Goal: Task Accomplishment & Management: Use online tool/utility

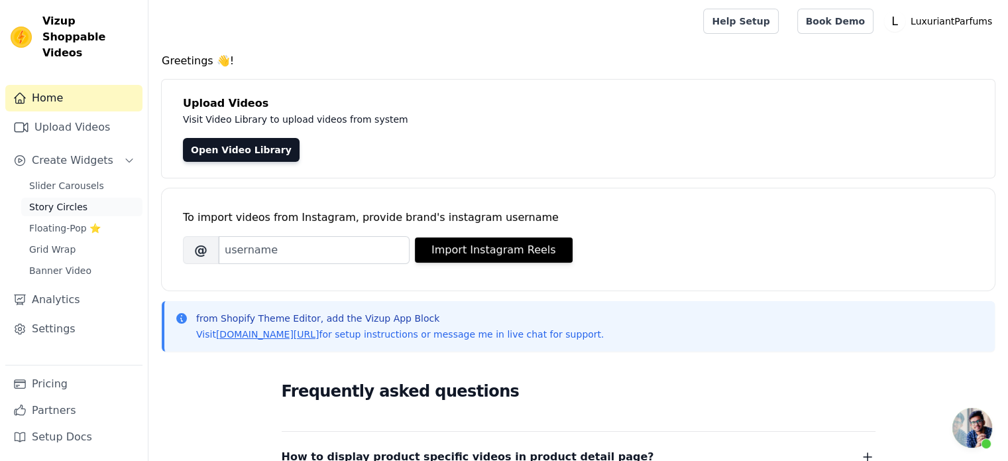
click at [66, 200] on span "Story Circles" at bounding box center [58, 206] width 58 height 13
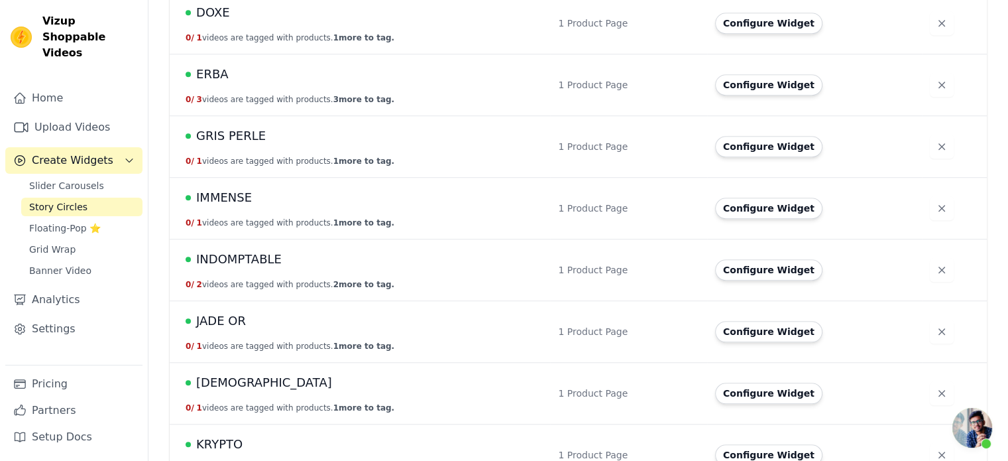
scroll to position [994, 0]
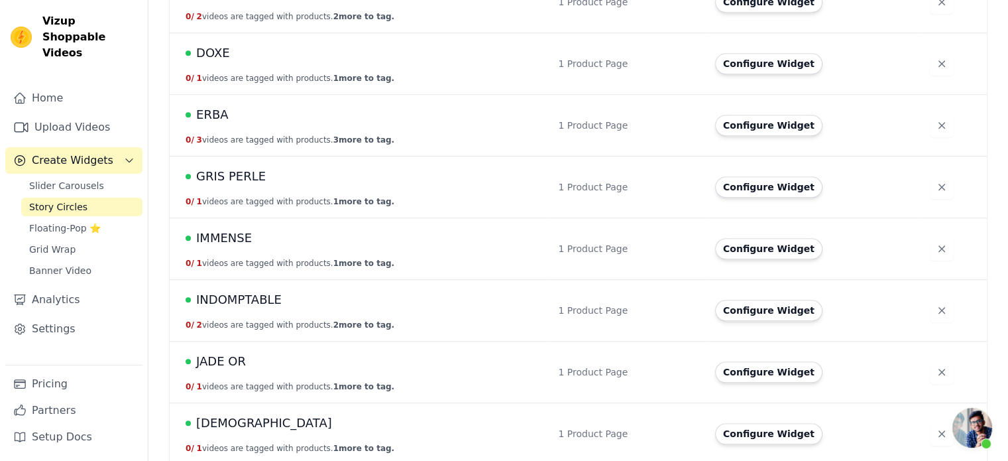
click at [227, 234] on span "IMMENSE" at bounding box center [224, 238] width 56 height 19
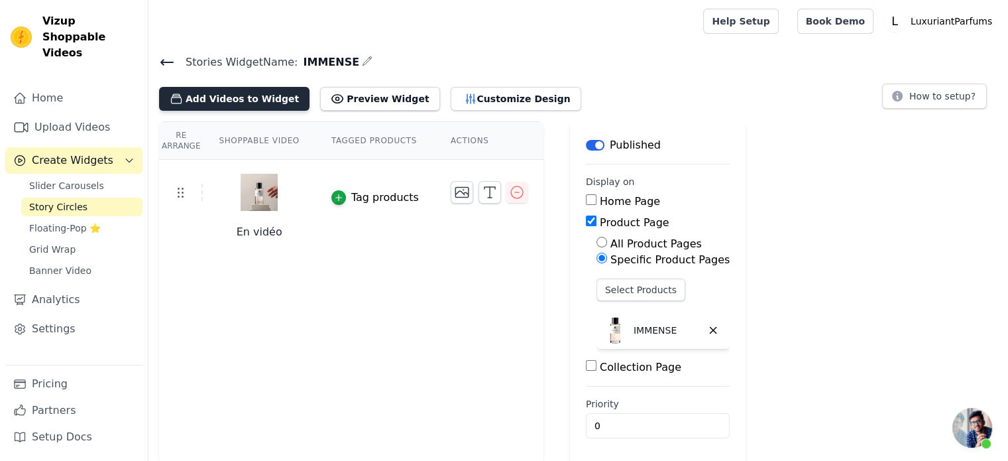
click at [220, 97] on button "Add Videos to Widget" at bounding box center [234, 99] width 150 height 24
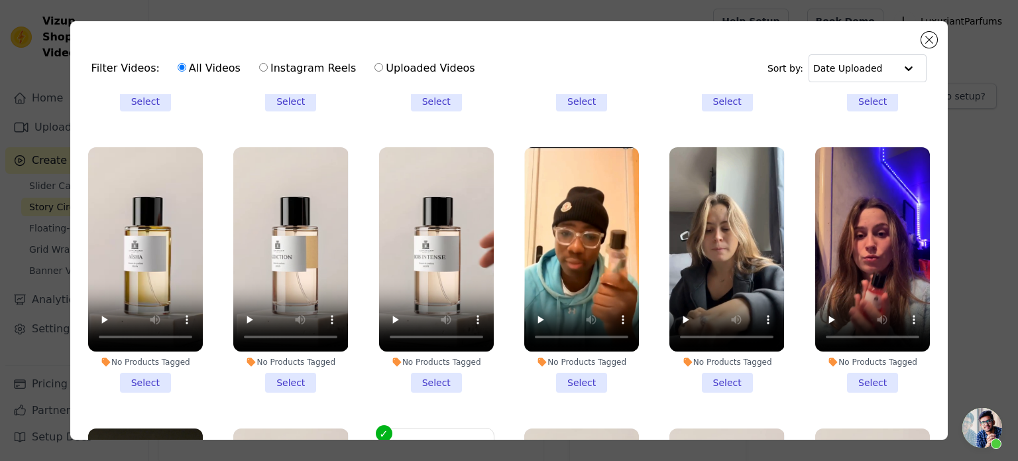
scroll to position [2121, 0]
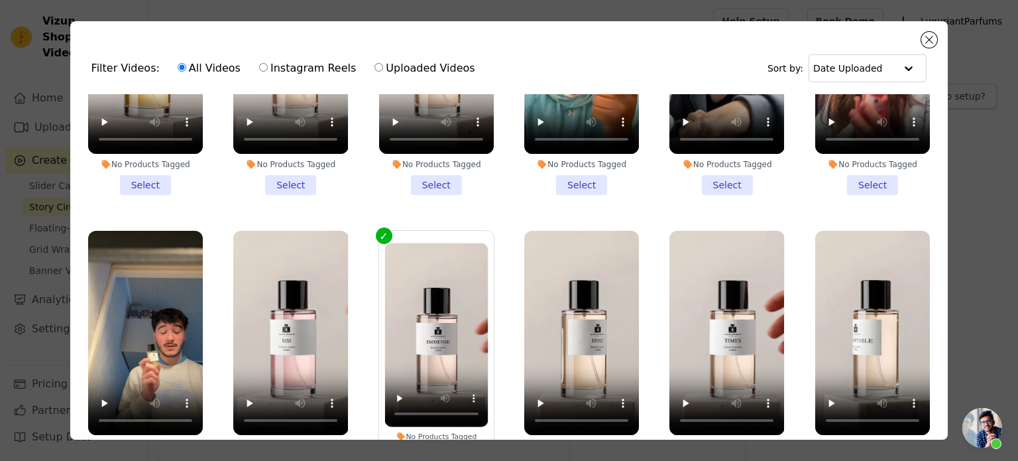
click at [143, 422] on li "No Products Tagged Select" at bounding box center [145, 353] width 115 height 245
click at [0, 0] on input "No Products Tagged Select" at bounding box center [0, 0] width 0 height 0
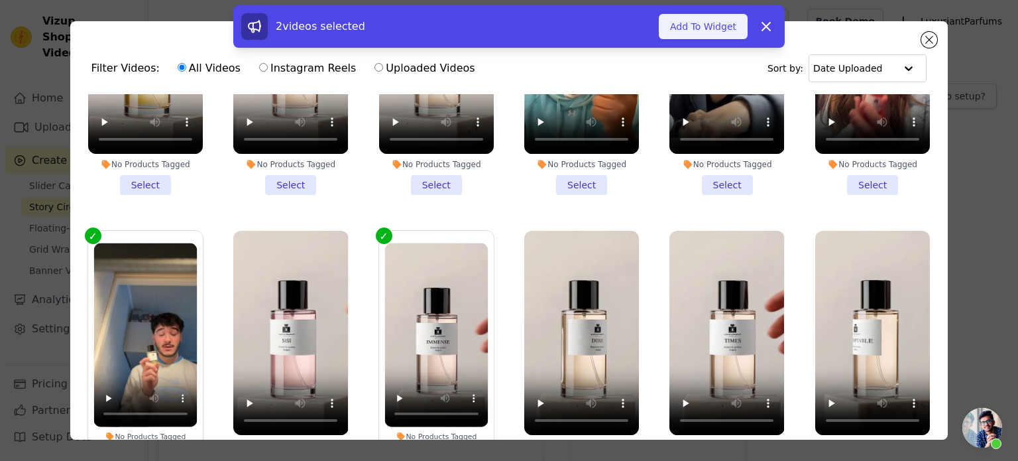
click at [717, 25] on button "Add To Widget" at bounding box center [703, 26] width 89 height 25
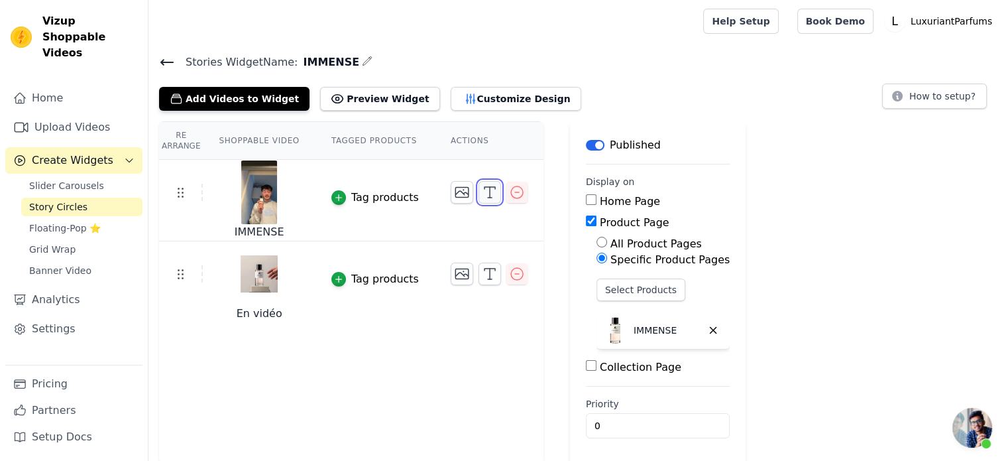
click at [482, 192] on icon "button" at bounding box center [490, 192] width 16 height 16
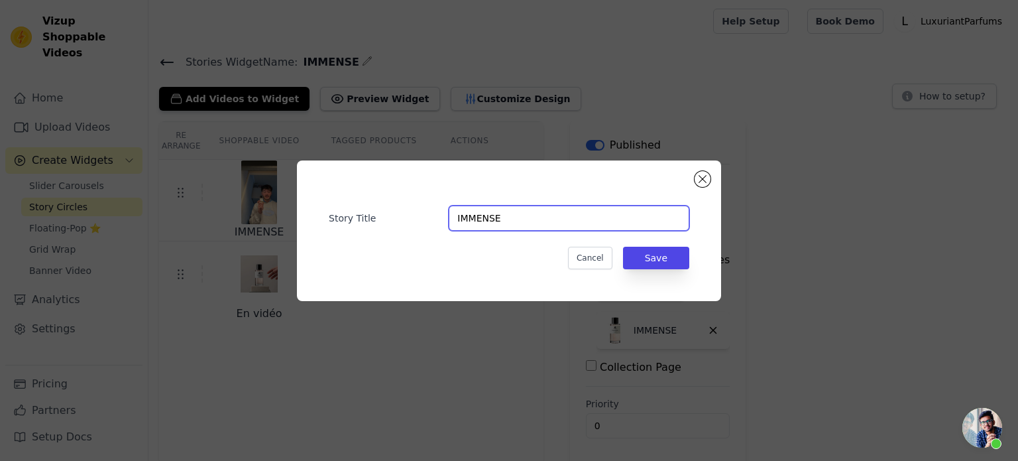
click at [477, 227] on input "IMMENSE" at bounding box center [569, 217] width 241 height 25
type input "Avis clients"
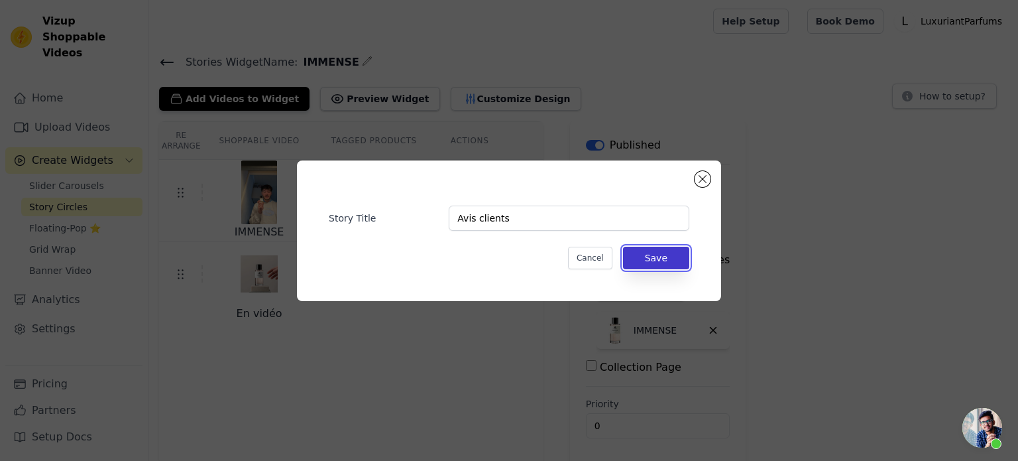
click at [651, 254] on button "Save" at bounding box center [656, 258] width 66 height 23
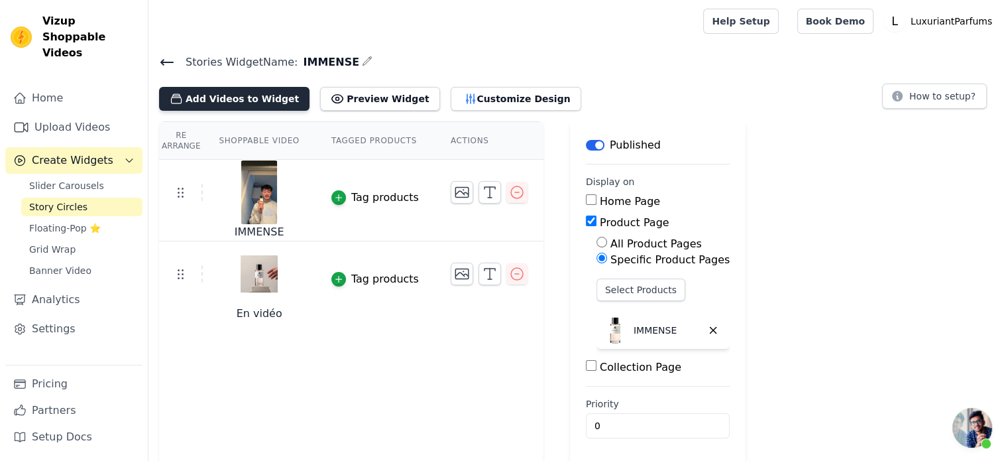
click at [229, 95] on button "Add Videos to Widget" at bounding box center [234, 99] width 150 height 24
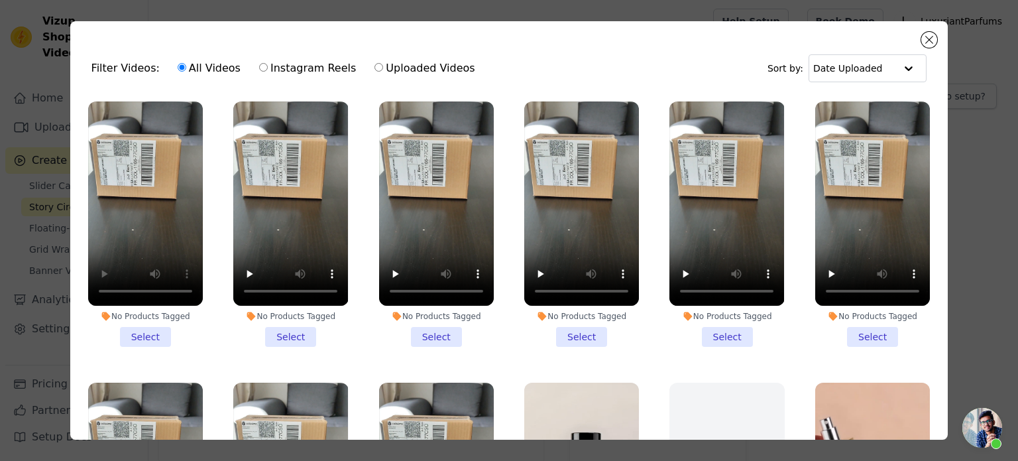
click at [156, 318] on li "No Products Tagged Select" at bounding box center [145, 223] width 115 height 245
click at [0, 0] on input "No Products Tagged Select" at bounding box center [0, 0] width 0 height 0
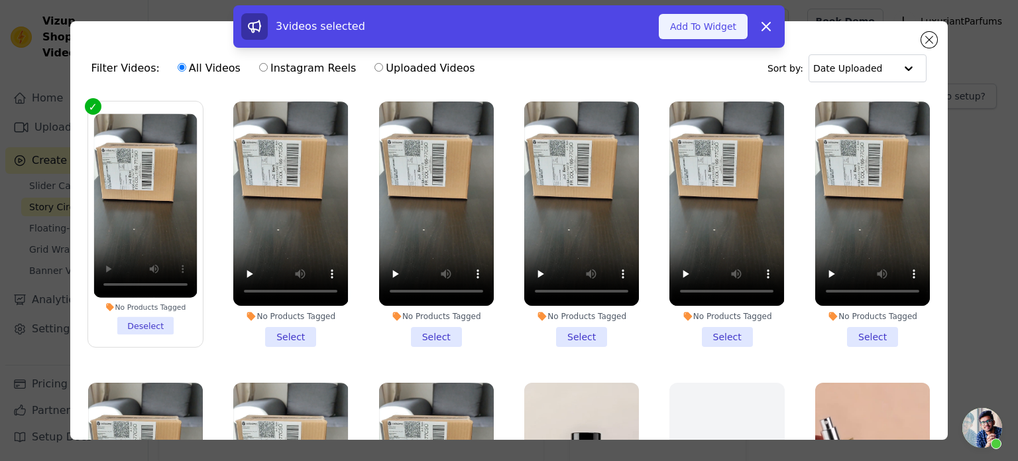
click at [687, 33] on button "Add To Widget" at bounding box center [703, 26] width 89 height 25
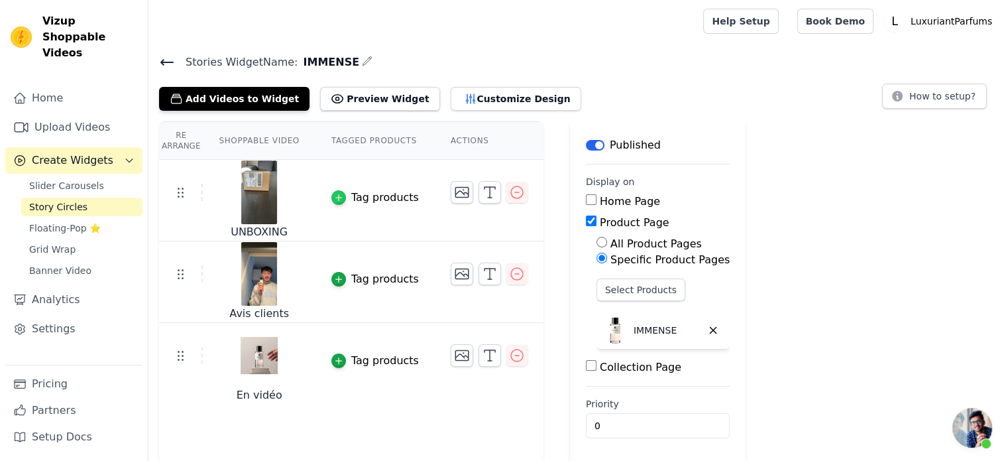
click at [334, 194] on icon "button" at bounding box center [338, 197] width 9 height 9
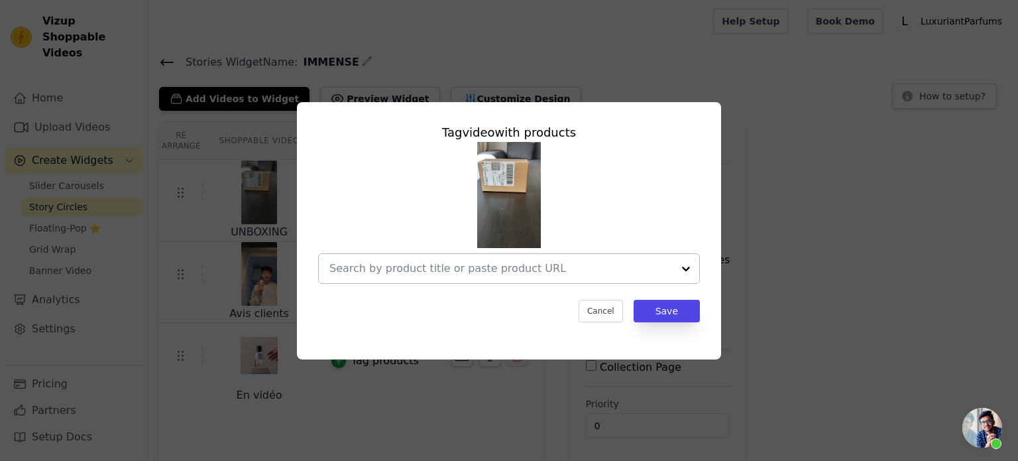
click at [459, 273] on input "text" at bounding box center [500, 268] width 343 height 16
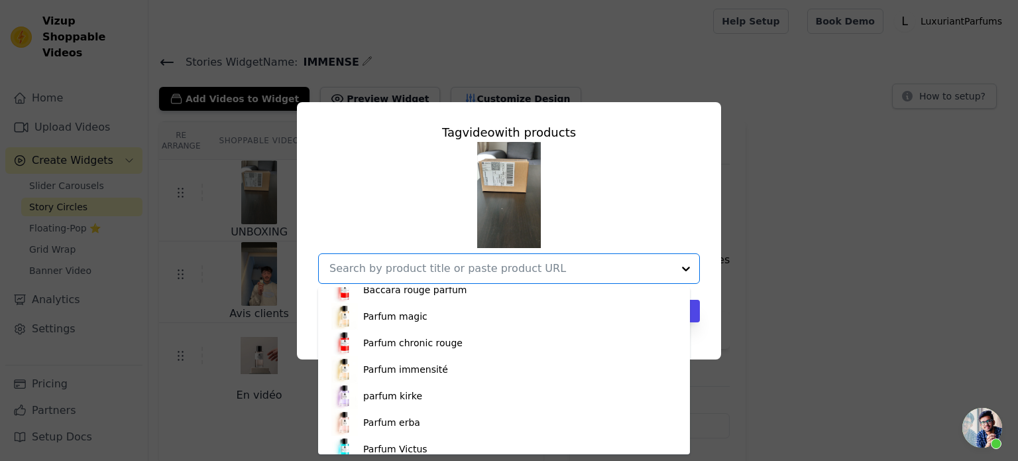
scroll to position [133, 0]
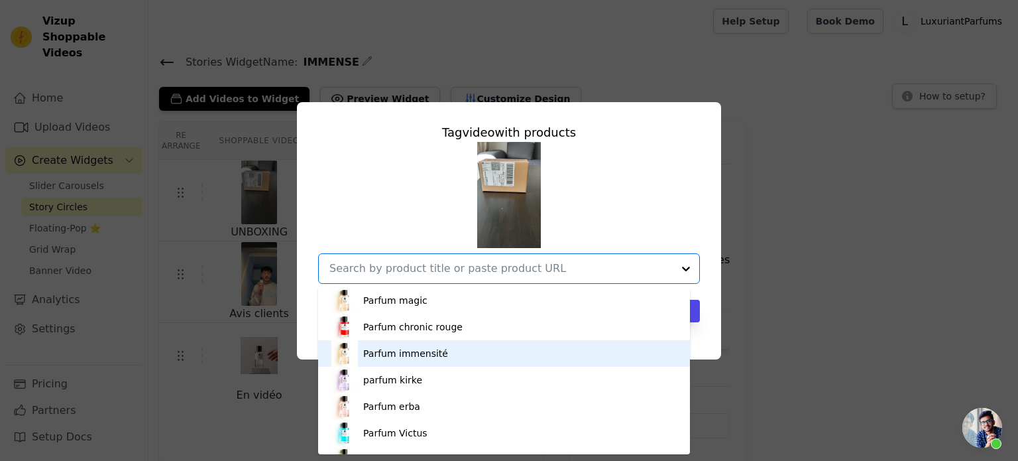
click at [431, 361] on div "Parfum immensité" at bounding box center [503, 353] width 345 height 27
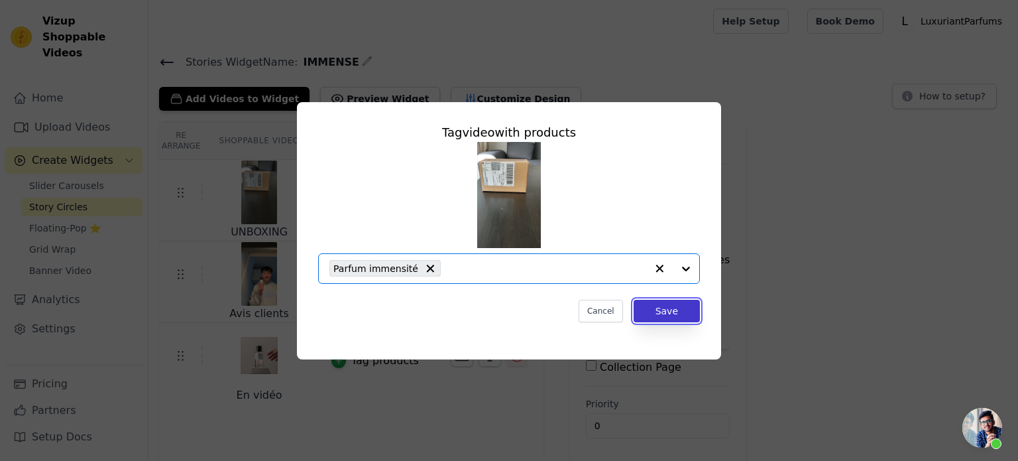
click at [672, 314] on button "Save" at bounding box center [667, 311] width 66 height 23
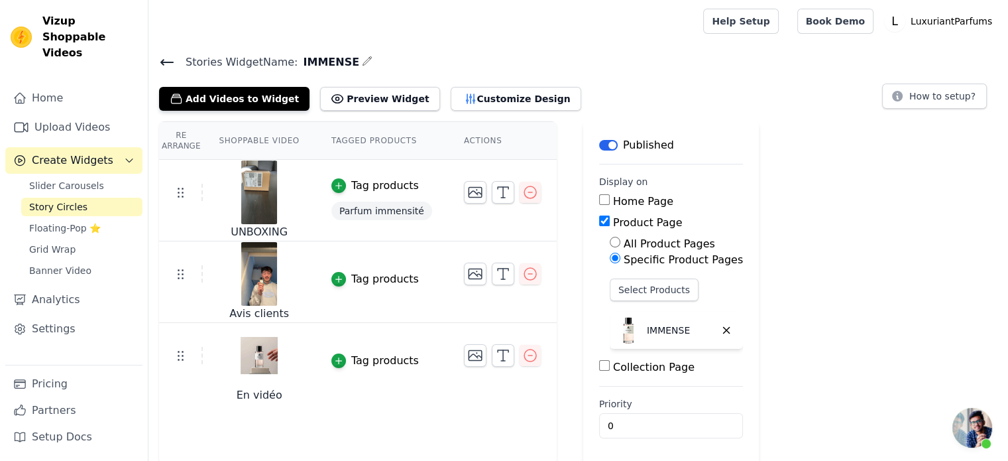
click at [375, 278] on div "Tag products" at bounding box center [385, 279] width 68 height 16
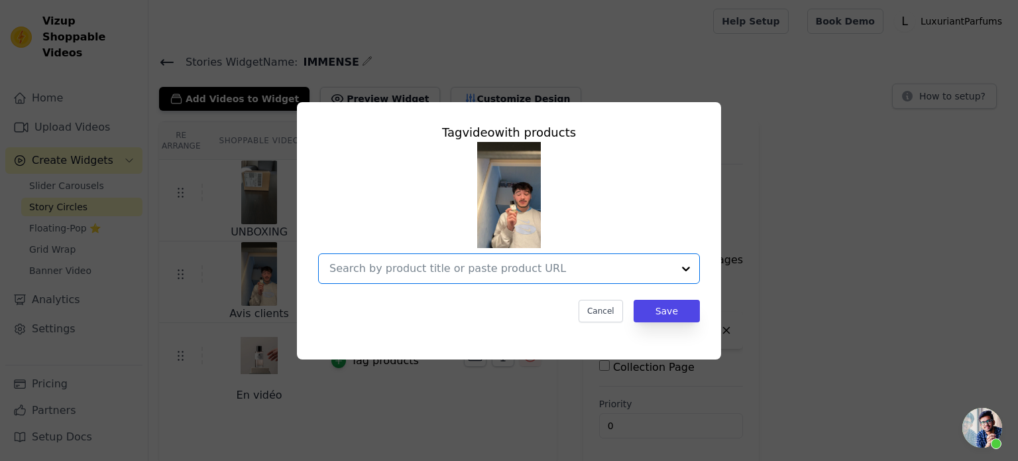
click at [475, 270] on input "text" at bounding box center [500, 268] width 343 height 16
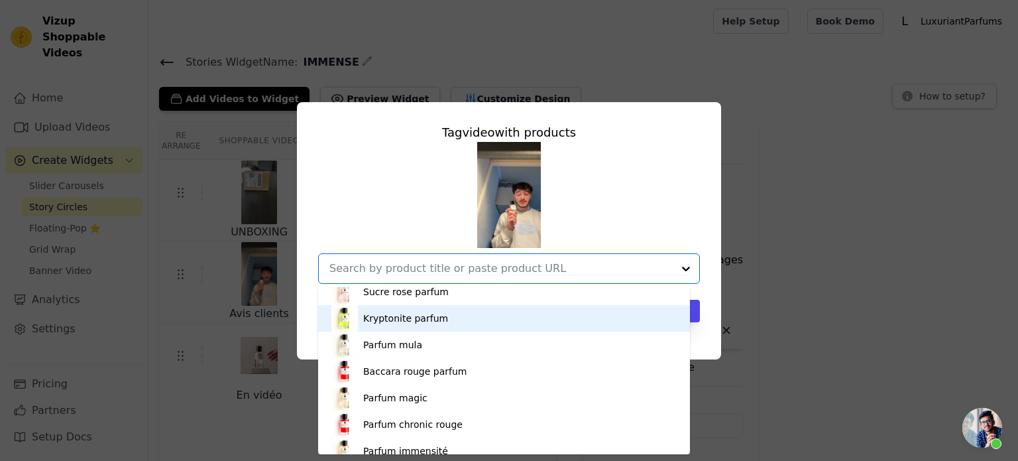
scroll to position [66, 0]
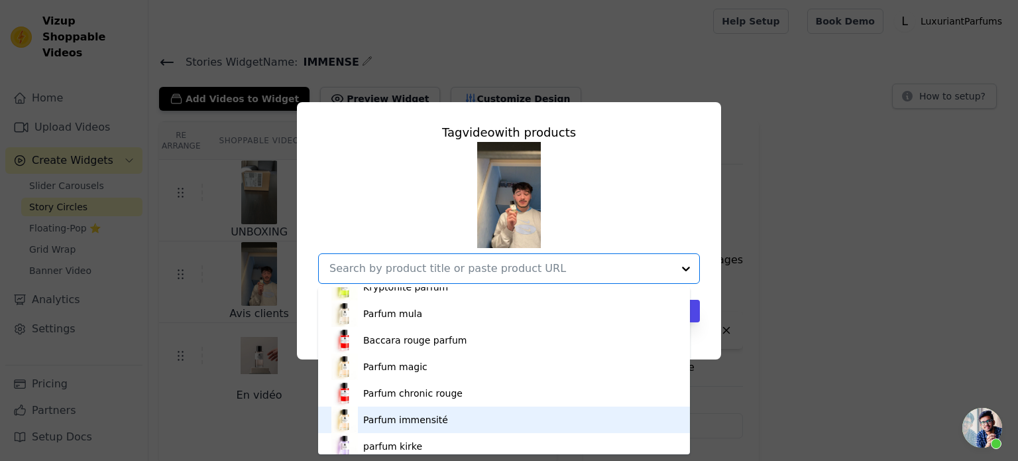
click at [422, 414] on div "Parfum immensité" at bounding box center [405, 419] width 85 height 13
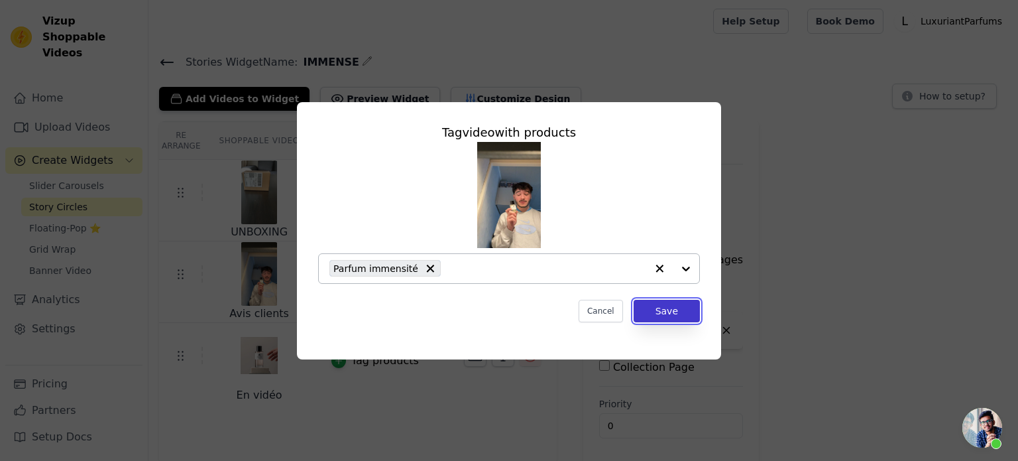
click at [673, 315] on button "Save" at bounding box center [667, 311] width 66 height 23
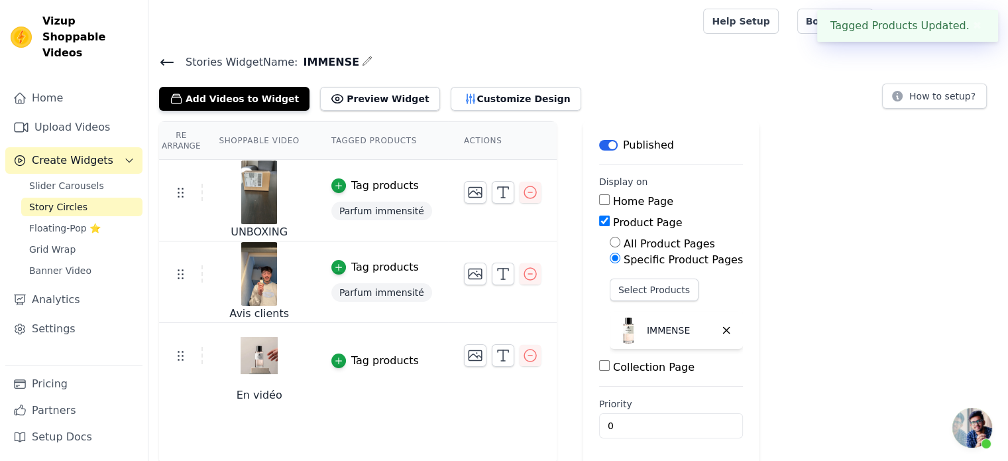
click at [396, 357] on div "Tag products" at bounding box center [385, 361] width 68 height 16
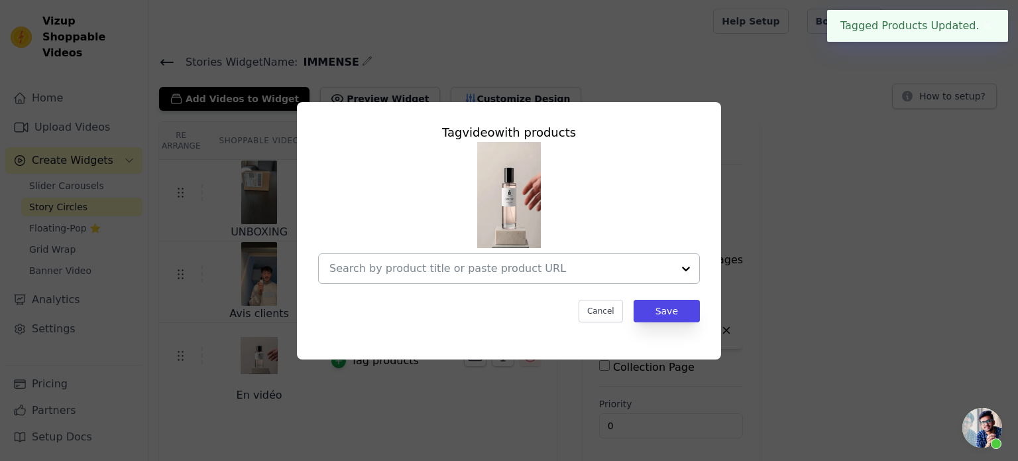
click at [483, 268] on input "text" at bounding box center [500, 268] width 343 height 16
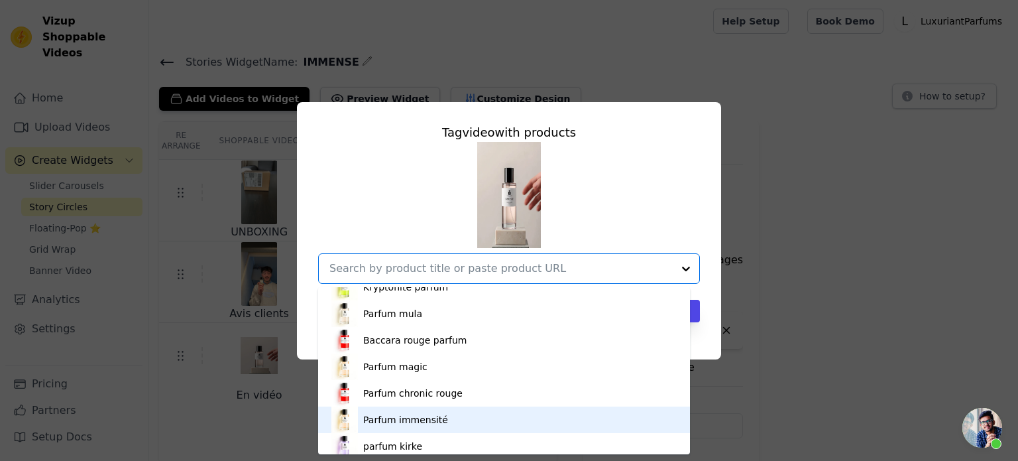
click at [437, 414] on div "Parfum immensité" at bounding box center [405, 419] width 85 height 13
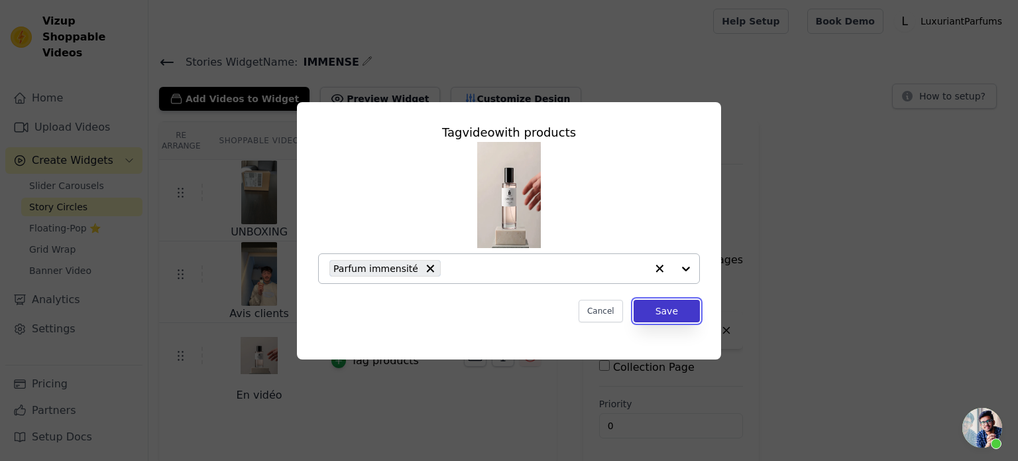
click at [671, 308] on button "Save" at bounding box center [667, 311] width 66 height 23
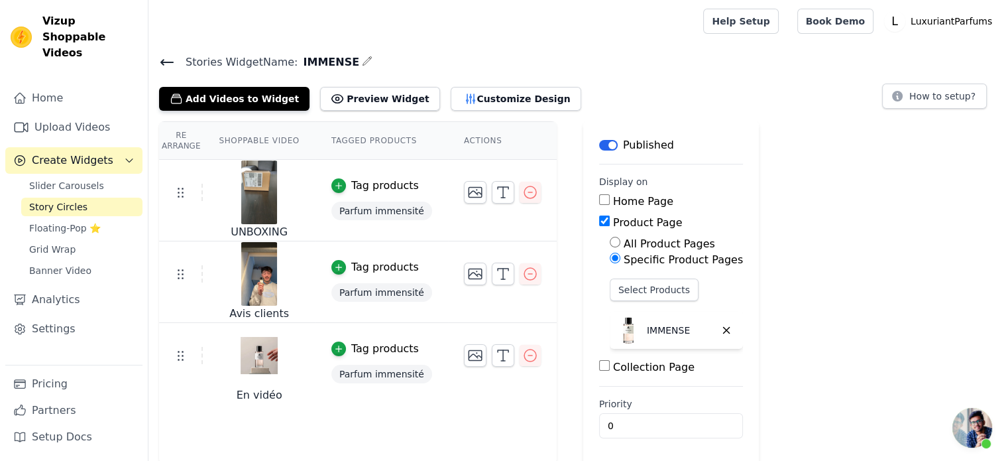
scroll to position [2, 0]
